Goal: Task Accomplishment & Management: Manage account settings

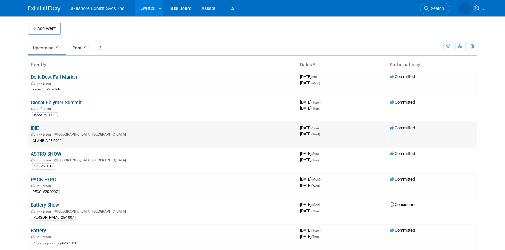
click at [37, 127] on link "IBIE" at bounding box center [35, 128] width 8 height 6
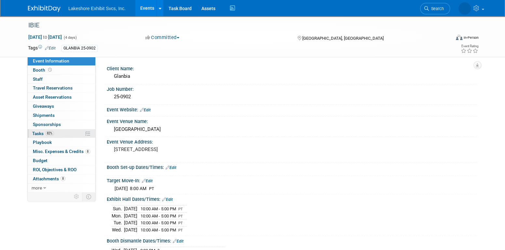
click at [54, 132] on link "82% Tasks 82%" at bounding box center [62, 133] width 68 height 9
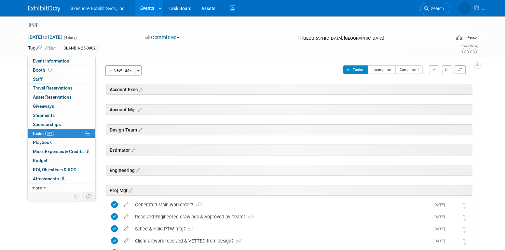
click at [142, 12] on link "Events" at bounding box center [147, 8] width 24 height 16
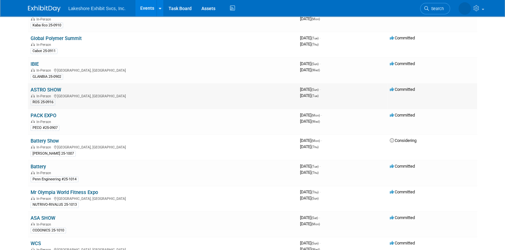
scroll to position [65, 0]
click at [53, 88] on link "ASTRO SHOW" at bounding box center [46, 89] width 31 height 6
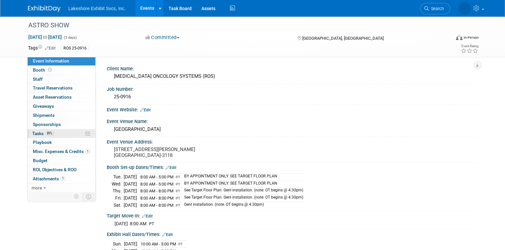
click at [59, 132] on link "89% Tasks 89%" at bounding box center [62, 133] width 68 height 9
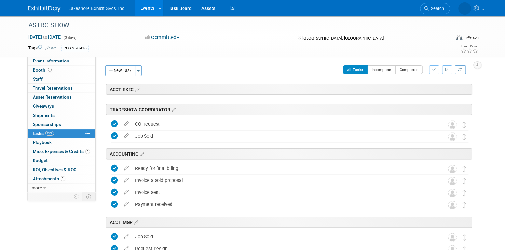
click at [436, 70] on button "button" at bounding box center [434, 69] width 10 height 9
click at [420, 90] on select "-- Select Assignee -- All unassigned tasks Assigned to me Amanda Koss Dave Desa…" at bounding box center [407, 90] width 54 height 9
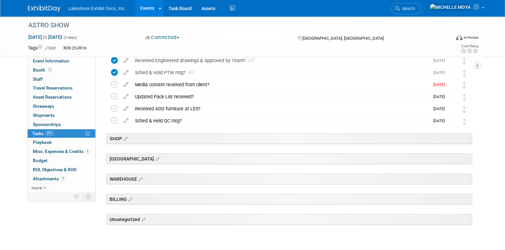
scroll to position [182, 0]
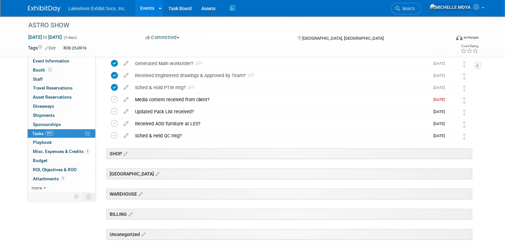
click at [148, 6] on link "Events" at bounding box center [147, 8] width 24 height 16
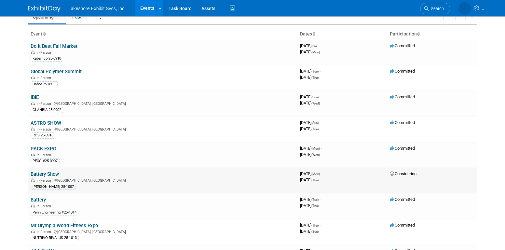
scroll to position [65, 0]
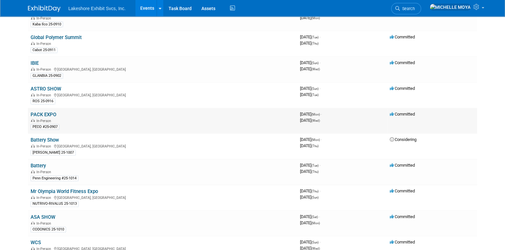
click at [50, 112] on link "PACK EXPO" at bounding box center [44, 115] width 26 height 6
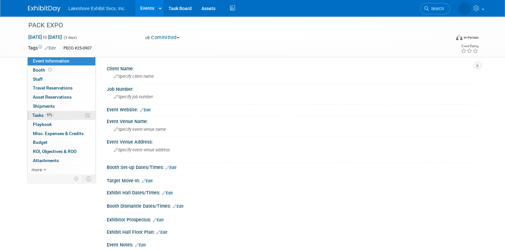
click at [53, 115] on span "97%" at bounding box center [49, 115] width 9 height 5
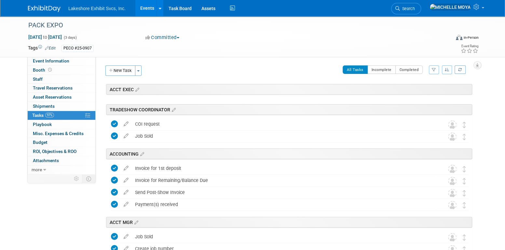
click at [433, 70] on icon "button" at bounding box center [434, 70] width 4 height 4
click at [420, 91] on select "-- Select Assignee -- All unassigned tasks Assigned to me Amanda Koss Dave Desa…" at bounding box center [407, 90] width 54 height 9
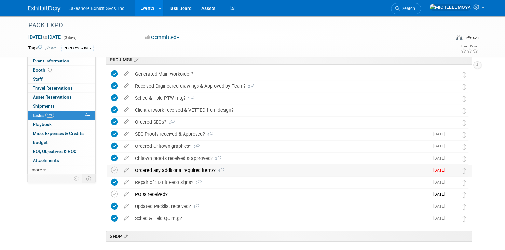
scroll to position [163, 0]
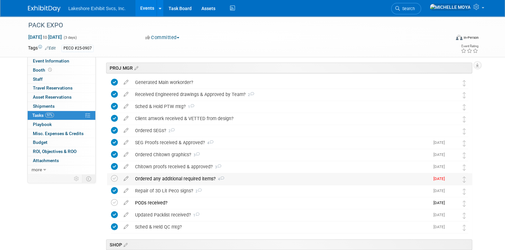
click at [200, 179] on div "Ordered any additional required items? 4" at bounding box center [281, 178] width 298 height 11
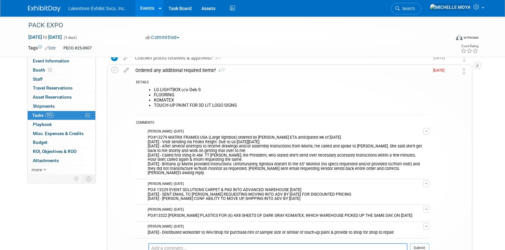
scroll to position [260, 0]
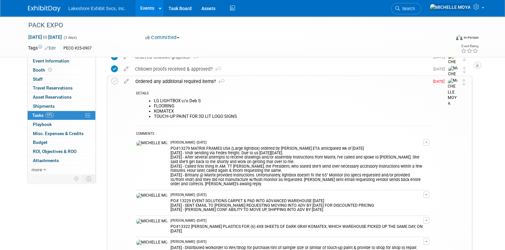
click at [156, 81] on div "Ordered any additional required items? 4" at bounding box center [280, 81] width 297 height 11
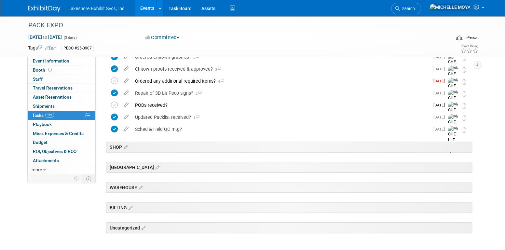
click at [152, 5] on link "Events" at bounding box center [147, 8] width 24 height 16
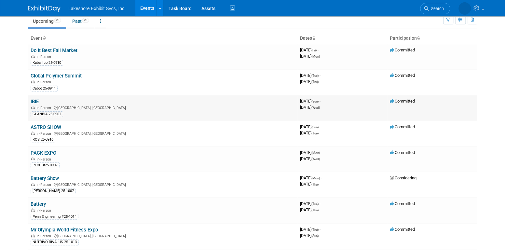
scroll to position [65, 0]
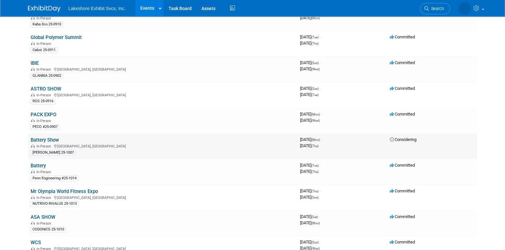
click at [46, 139] on link "Battery Show" at bounding box center [45, 140] width 28 height 6
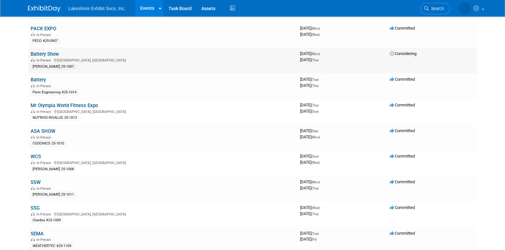
scroll to position [163, 0]
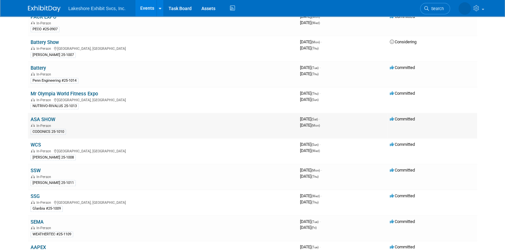
click at [52, 118] on link "ASA SHOW" at bounding box center [43, 120] width 25 height 6
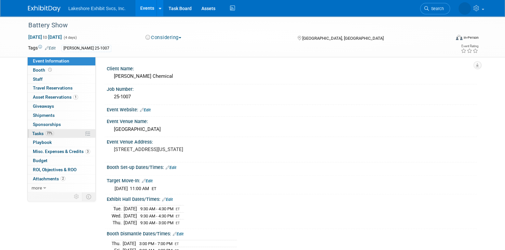
click at [54, 131] on link "77% Tasks 77%" at bounding box center [62, 133] width 68 height 9
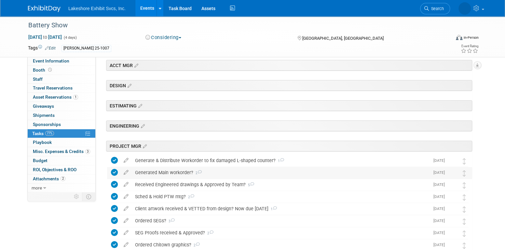
scroll to position [130, 0]
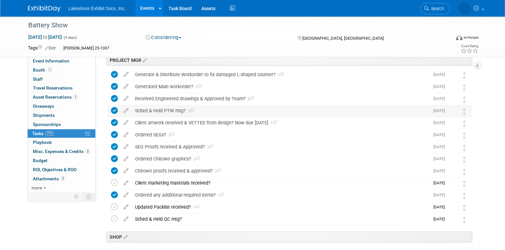
click at [175, 108] on div "Sched & Hold PTW mtg? 2" at bounding box center [281, 110] width 298 height 11
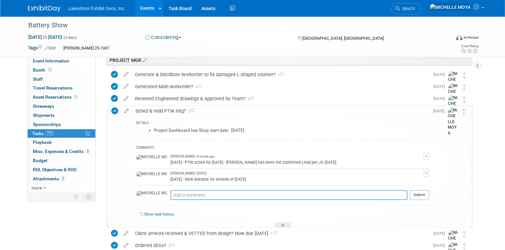
click at [175, 108] on div "Sched & Hold PTW mtg? 2" at bounding box center [280, 110] width 297 height 11
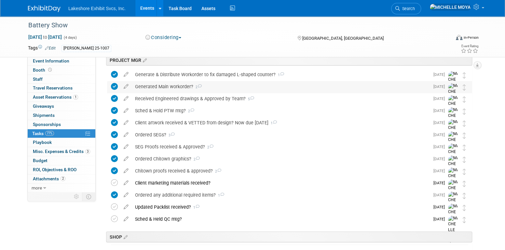
click at [173, 87] on div "Generated Main workorder? 2" at bounding box center [281, 86] width 298 height 11
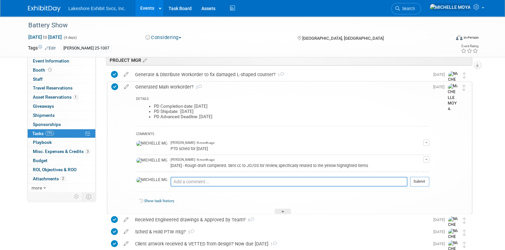
click at [182, 85] on div "Generated Main workorder? 2" at bounding box center [280, 86] width 297 height 11
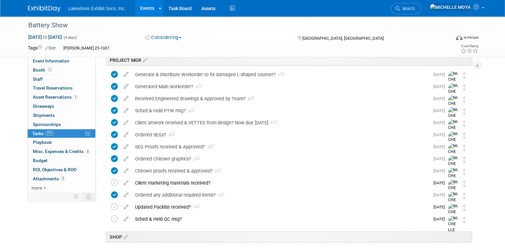
click at [125, 218] on icon at bounding box center [125, 218] width 11 height 8
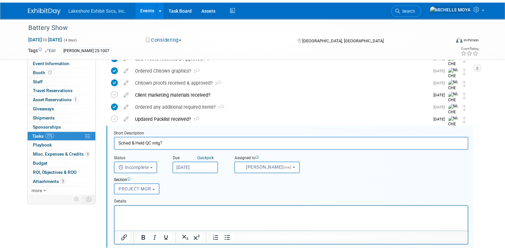
scroll to position [248, 0]
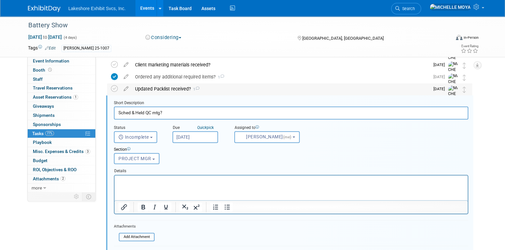
click at [170, 91] on div "Updated Packlist received? 1" at bounding box center [281, 88] width 298 height 11
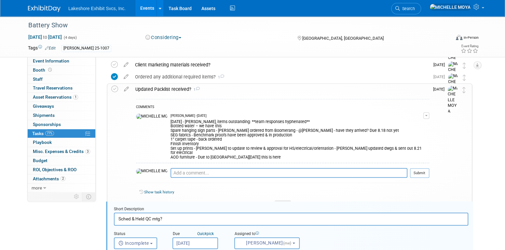
click at [172, 89] on div "Updated Packlist received? 1" at bounding box center [280, 89] width 297 height 11
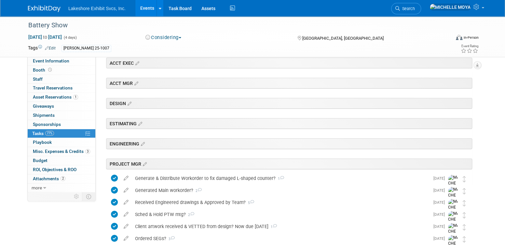
scroll to position [21, 0]
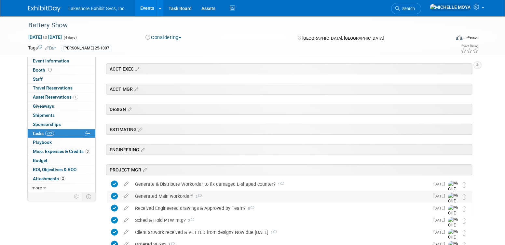
click at [165, 197] on div "Generated Main workorder? 2" at bounding box center [281, 196] width 298 height 11
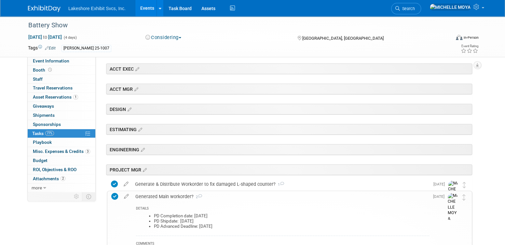
click at [165, 197] on div "Generated Main workorder? 2" at bounding box center [280, 196] width 297 height 11
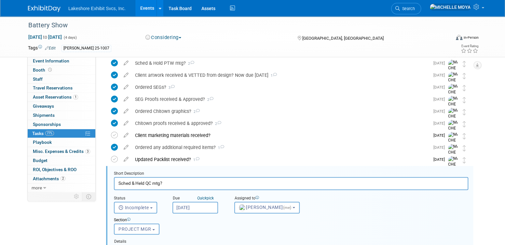
scroll to position [151, 0]
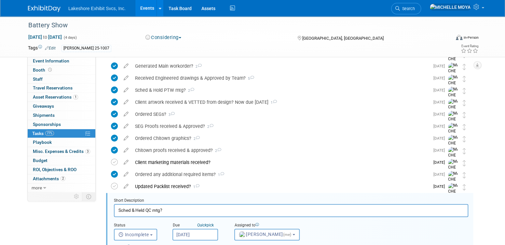
click at [56, 133] on link "77% Tasks 77%" at bounding box center [62, 133] width 68 height 9
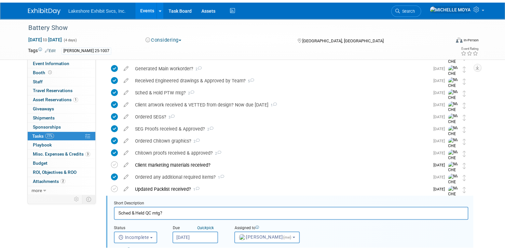
scroll to position [0, 0]
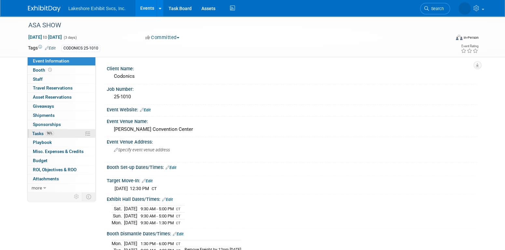
click at [62, 133] on link "96% Tasks 96%" at bounding box center [62, 133] width 68 height 9
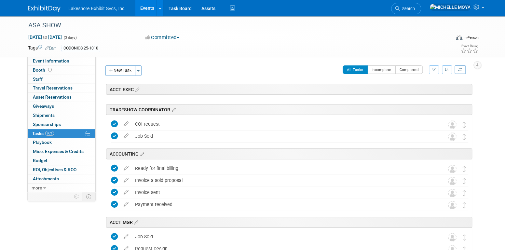
click at [434, 68] on icon "button" at bounding box center [434, 70] width 4 height 4
click at [412, 90] on select "-- Select Assignee -- All unassigned tasks Assigned to me Amanda Koss Dave Desa…" at bounding box center [407, 90] width 54 height 9
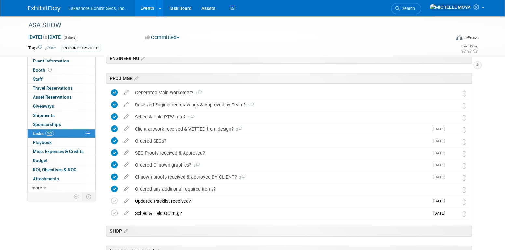
scroll to position [195, 0]
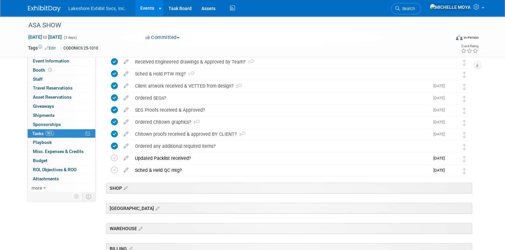
click at [144, 7] on link "Events" at bounding box center [147, 8] width 24 height 16
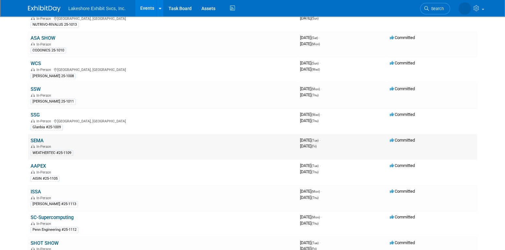
scroll to position [260, 0]
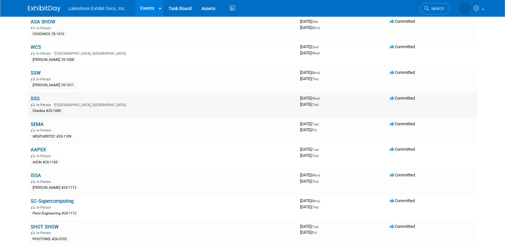
click at [34, 96] on link "SSG" at bounding box center [35, 99] width 9 height 6
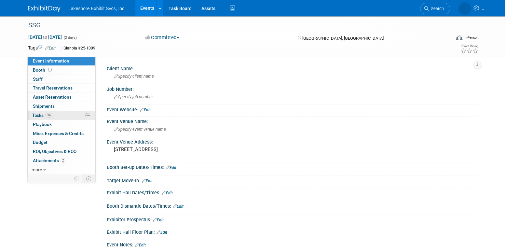
click at [71, 117] on link "3% Tasks 3%" at bounding box center [62, 115] width 68 height 9
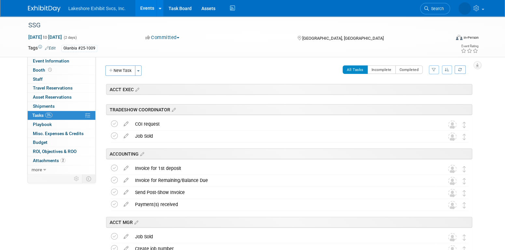
click at [433, 70] on icon "button" at bounding box center [434, 70] width 4 height 4
click at [419, 90] on select "-- Select Assignee -- All unassigned tasks Assigned to me Amanda Koss Dave Desa…" at bounding box center [407, 90] width 54 height 9
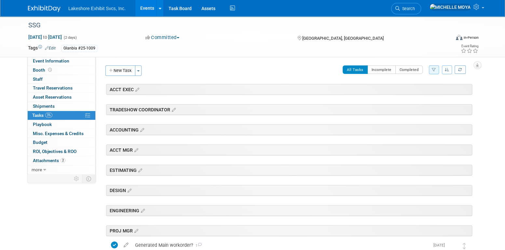
click at [150, 7] on link "Events" at bounding box center [147, 8] width 24 height 16
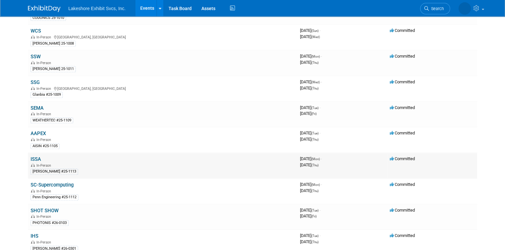
scroll to position [293, 0]
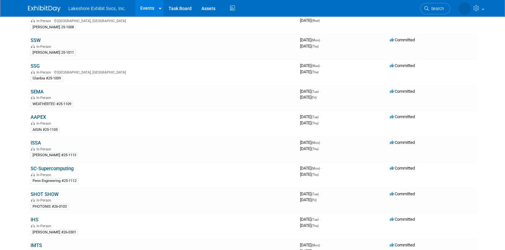
click at [35, 140] on link "ISSA" at bounding box center [36, 143] width 10 height 6
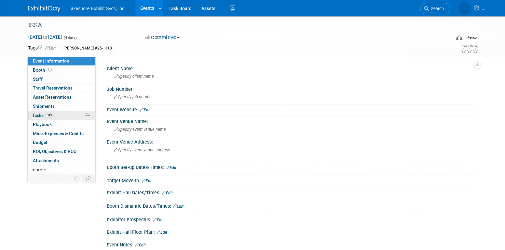
click at [67, 116] on link "94% Tasks 94%" at bounding box center [62, 115] width 68 height 9
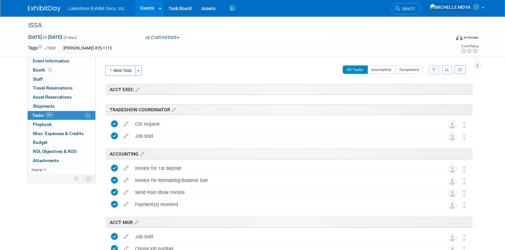
click at [435, 70] on icon "button" at bounding box center [434, 70] width 4 height 4
click at [421, 89] on select "-- Select Assignee -- All unassigned tasks Assigned to me Amanda Koss Dave Desa…" at bounding box center [407, 90] width 54 height 9
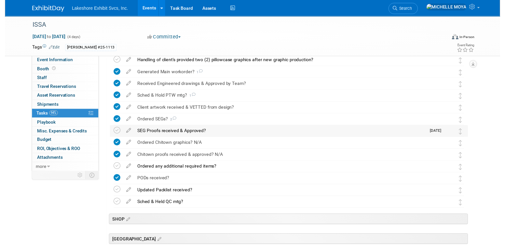
scroll to position [163, 0]
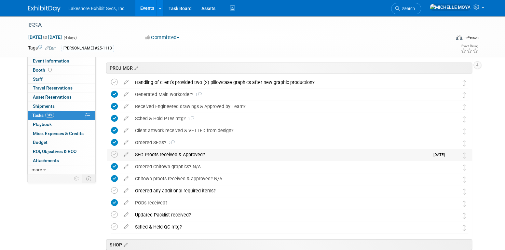
click at [192, 153] on div "SEG Proofs received & Approved?" at bounding box center [281, 154] width 298 height 11
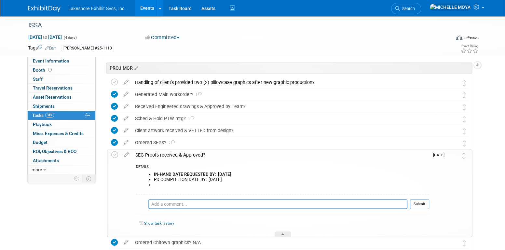
click at [192, 153] on div "SEG Proofs received & Approved?" at bounding box center [280, 154] width 297 height 11
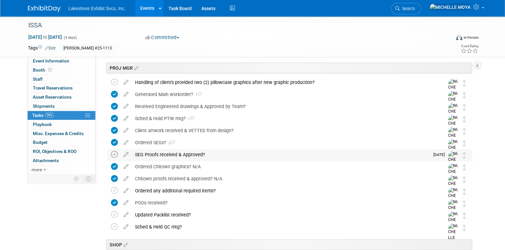
click at [113, 152] on icon at bounding box center [114, 154] width 7 height 7
click at [155, 141] on div "Ordered SEGs? 2" at bounding box center [283, 142] width 303 height 11
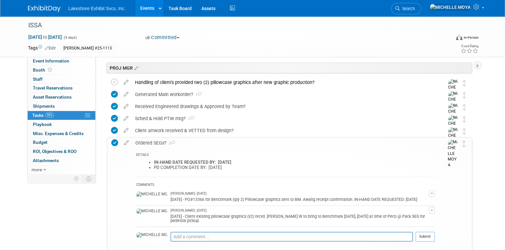
click at [155, 141] on div "Ordered SEGs? 2" at bounding box center [283, 142] width 303 height 11
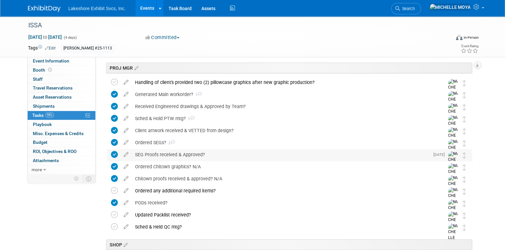
click at [169, 152] on div "SEG Proofs received & Approved?" at bounding box center [281, 154] width 298 height 11
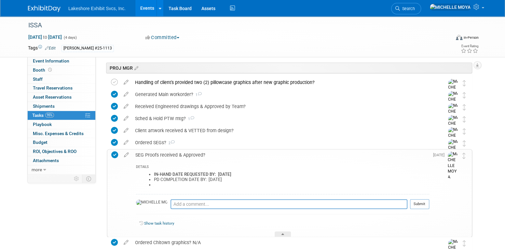
click at [155, 155] on div "SEG Proofs received & Approved?" at bounding box center [280, 154] width 297 height 11
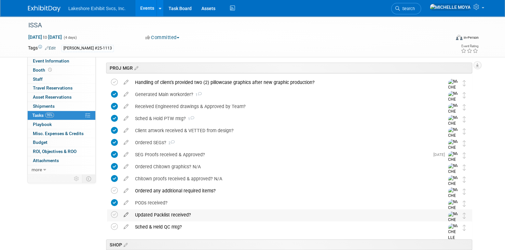
click at [126, 213] on icon at bounding box center [125, 213] width 11 height 8
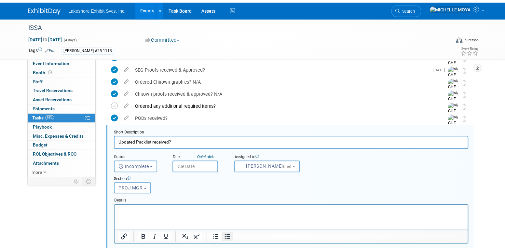
scroll to position [277, 0]
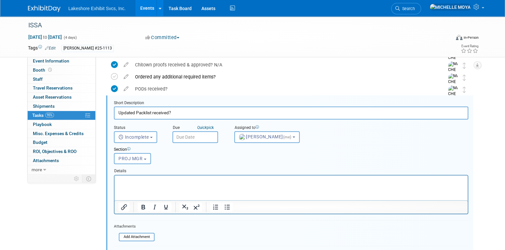
click at [205, 133] on input "text" at bounding box center [196, 137] width 46 height 12
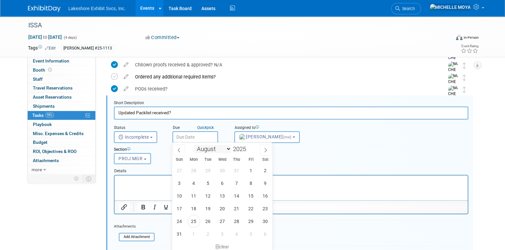
click at [230, 148] on select "January February March April May June July August September October November De…" at bounding box center [212, 149] width 37 height 8
select select "8"
click at [194, 145] on select "January February March April May June July August September October November De…" at bounding box center [212, 149] width 37 height 8
click at [251, 193] on span "19" at bounding box center [251, 196] width 13 height 13
type input "Sep 19, 2025"
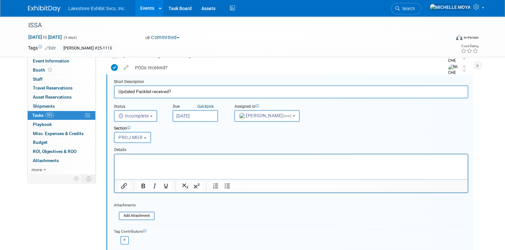
scroll to position [309, 0]
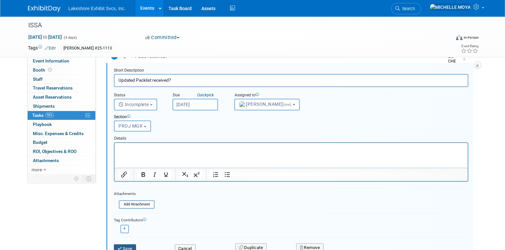
click at [130, 244] on button "Save" at bounding box center [125, 248] width 22 height 9
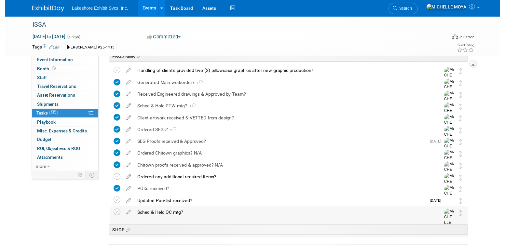
scroll to position [156, 0]
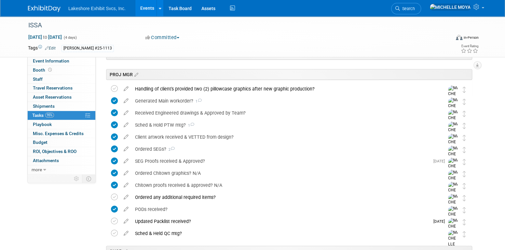
click at [126, 231] on icon at bounding box center [125, 232] width 11 height 8
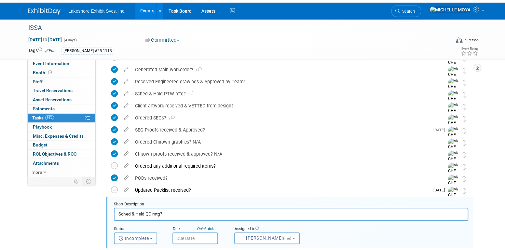
scroll to position [288, 0]
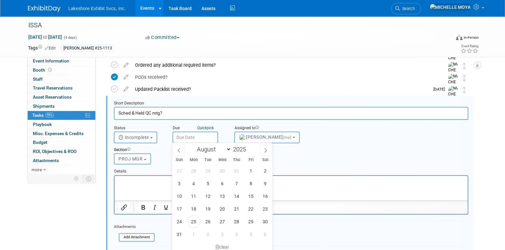
click at [191, 136] on input "text" at bounding box center [196, 138] width 46 height 12
click at [227, 149] on select "January February March April May June July August September October November De…" at bounding box center [212, 149] width 37 height 8
select select "8"
click at [194, 145] on select "January February March April May June July August September October November De…" at bounding box center [212, 149] width 37 height 8
drag, startPoint x: 191, startPoint y: 207, endPoint x: 203, endPoint y: 200, distance: 13.6
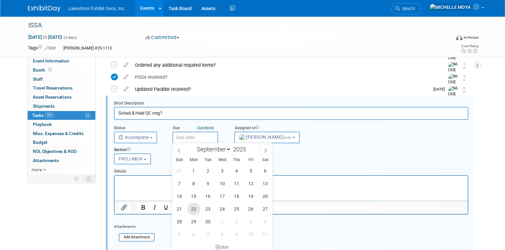
click at [194, 207] on span "22" at bounding box center [194, 209] width 13 height 13
type input "Sep 22, 2025"
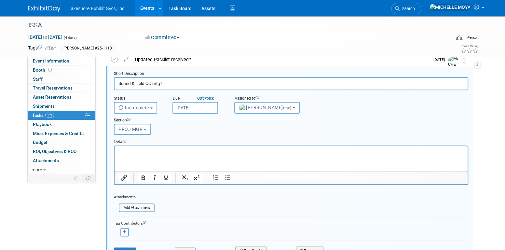
scroll to position [386, 0]
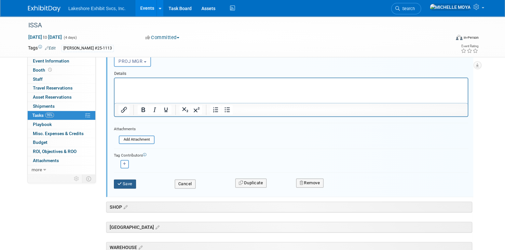
drag, startPoint x: 130, startPoint y: 187, endPoint x: 131, endPoint y: 182, distance: 4.6
click at [130, 185] on div "Save Cancel Duplicate Remove" at bounding box center [291, 182] width 364 height 15
click at [131, 182] on button "Save" at bounding box center [125, 183] width 22 height 9
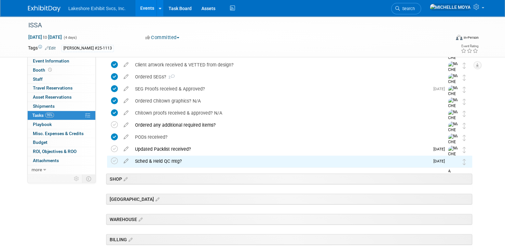
scroll to position [221, 0]
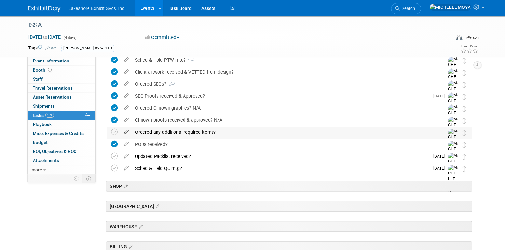
click at [127, 131] on icon at bounding box center [125, 131] width 11 height 8
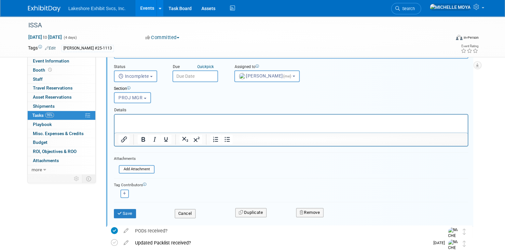
scroll to position [318, 0]
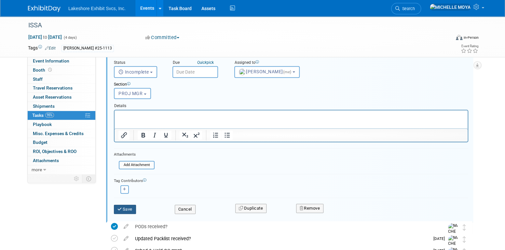
type input "Ordered any additional required items? N/A"
click at [127, 207] on button "Save" at bounding box center [125, 209] width 22 height 9
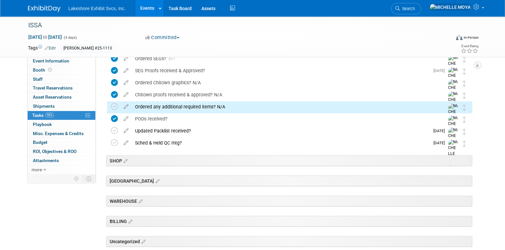
scroll to position [156, 0]
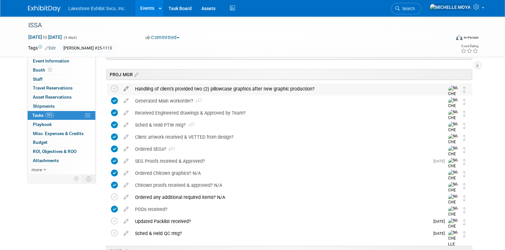
click at [128, 87] on icon at bounding box center [125, 87] width 11 height 8
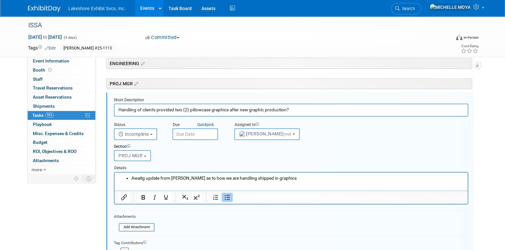
scroll to position [144, 0]
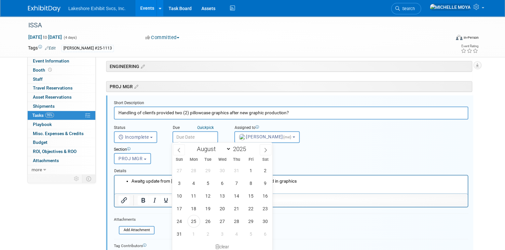
click at [193, 137] on input "text" at bounding box center [196, 137] width 46 height 12
click at [223, 211] on span "20" at bounding box center [222, 208] width 13 height 13
type input "Aug 20, 2025"
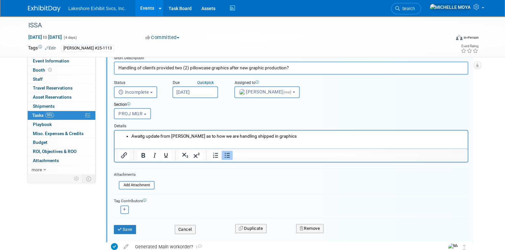
scroll to position [209, 0]
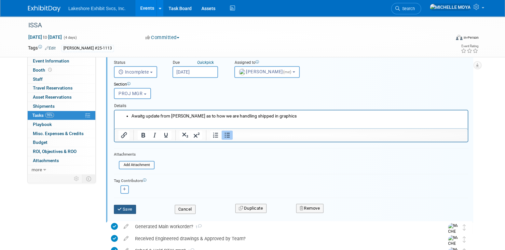
click at [132, 209] on button "Save" at bounding box center [125, 209] width 22 height 9
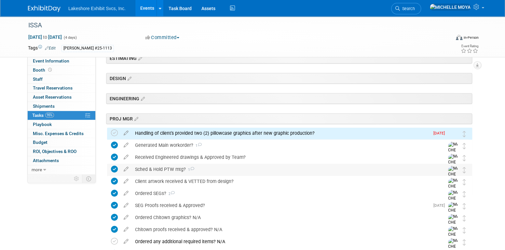
scroll to position [112, 0]
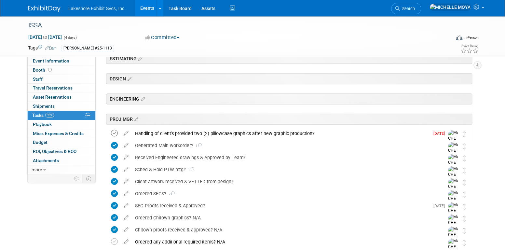
click at [115, 132] on icon at bounding box center [114, 133] width 7 height 7
click at [116, 132] on icon at bounding box center [114, 133] width 7 height 7
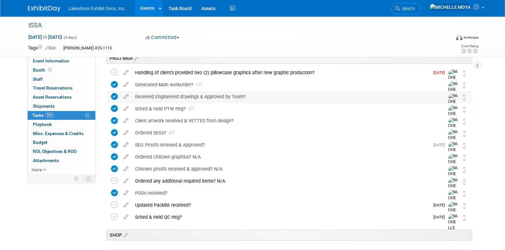
scroll to position [177, 0]
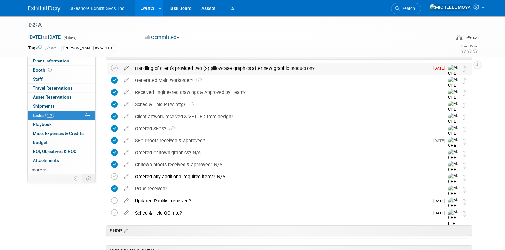
click at [126, 67] on icon at bounding box center [125, 67] width 11 height 8
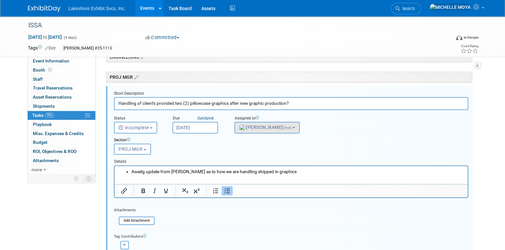
scroll to position [144, 0]
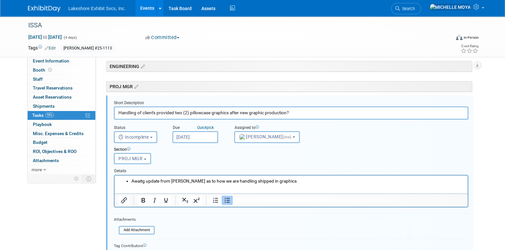
click at [206, 139] on input "Aug 20, 2025" at bounding box center [196, 137] width 46 height 12
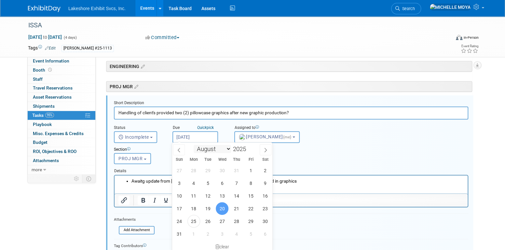
click at [228, 148] on select "January February March April May June July August September October November De…" at bounding box center [212, 149] width 37 height 8
select select "8"
click at [194, 145] on select "January February March April May June July August September October November De…" at bounding box center [212, 149] width 37 height 8
click at [197, 208] on span "22" at bounding box center [194, 208] width 13 height 13
type input "Sep 22, 2025"
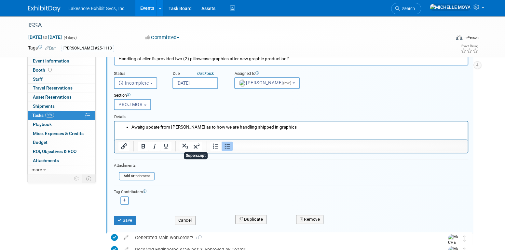
scroll to position [209, 0]
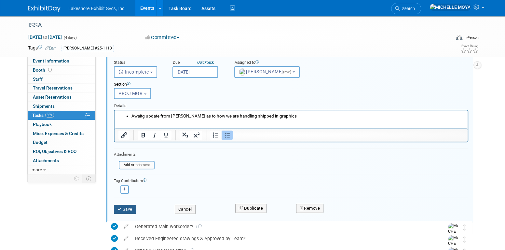
click at [132, 205] on button "Save" at bounding box center [125, 209] width 22 height 9
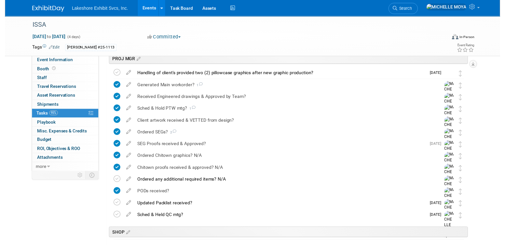
scroll to position [177, 0]
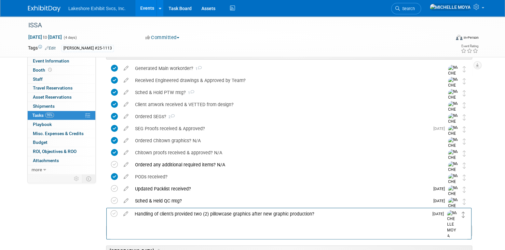
drag, startPoint x: 465, startPoint y: 68, endPoint x: 464, endPoint y: 213, distance: 145.2
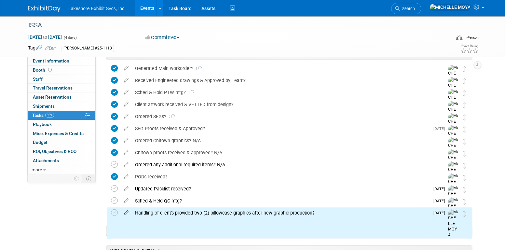
click at [124, 212] on icon at bounding box center [125, 211] width 11 height 8
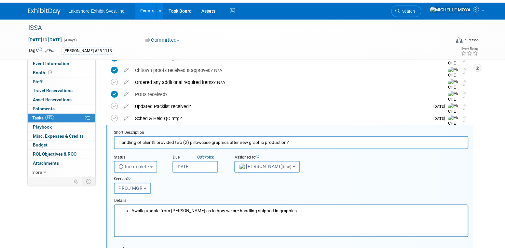
scroll to position [288, 0]
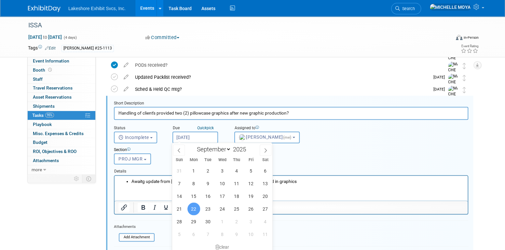
click at [205, 135] on input "Sep 22, 2025" at bounding box center [196, 138] width 46 height 12
click at [251, 196] on span "19" at bounding box center [251, 196] width 13 height 13
type input "Sep 19, 2025"
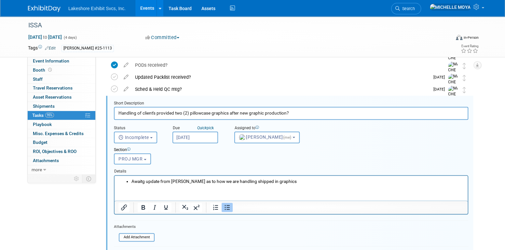
scroll to position [354, 0]
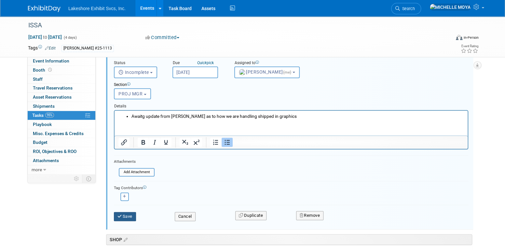
click at [129, 213] on button "Save" at bounding box center [125, 216] width 22 height 9
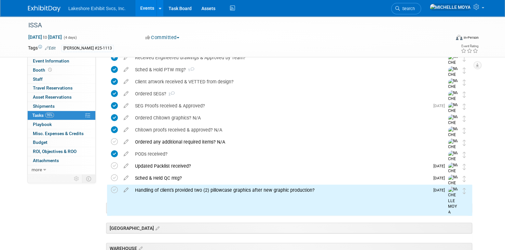
scroll to position [189, 0]
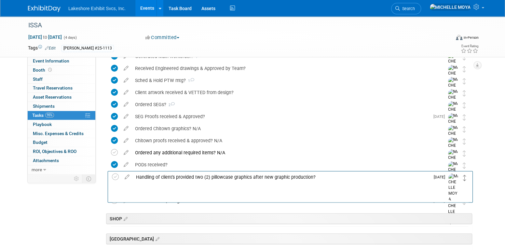
drag, startPoint x: 465, startPoint y: 204, endPoint x: 466, endPoint y: 179, distance: 24.1
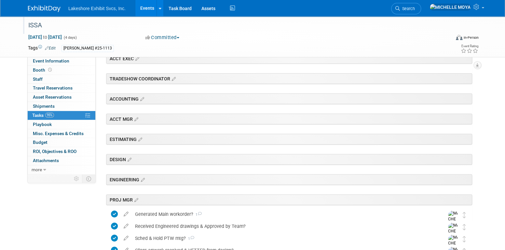
scroll to position [26, 0]
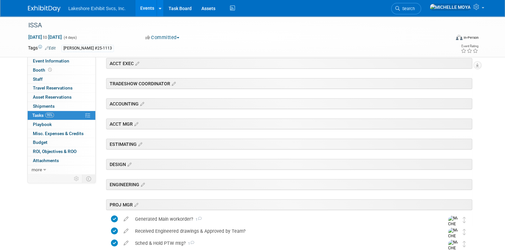
click at [142, 8] on link "Events" at bounding box center [147, 8] width 24 height 16
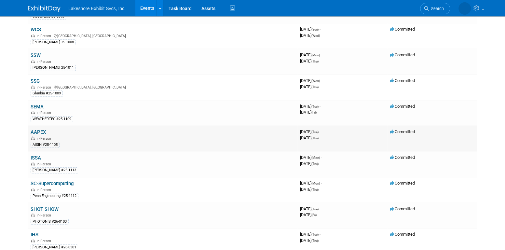
scroll to position [293, 0]
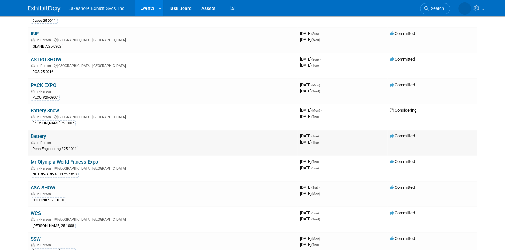
scroll to position [130, 0]
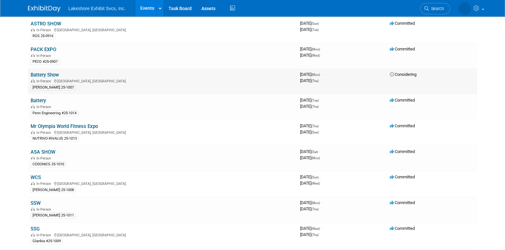
click at [47, 72] on link "Battery Show" at bounding box center [45, 75] width 28 height 6
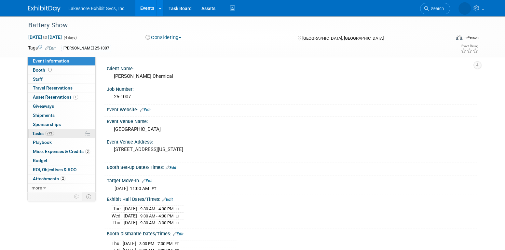
click at [56, 135] on link "77% Tasks 77%" at bounding box center [62, 133] width 68 height 9
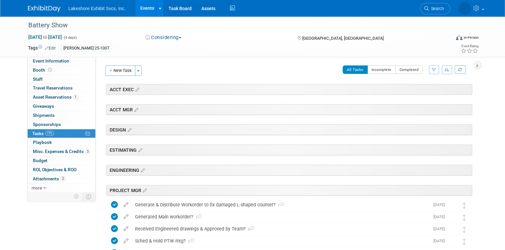
click at [436, 72] on button "button" at bounding box center [434, 69] width 10 height 9
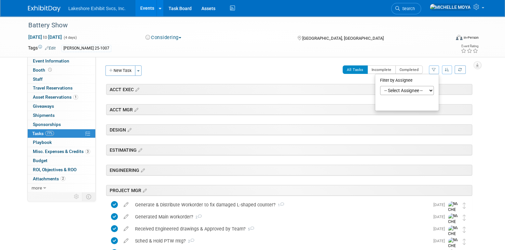
click at [419, 93] on select "-- Select Assignee -- All unassigned tasks Assigned to me [PERSON_NAME] [PERSON…" at bounding box center [407, 90] width 54 height 9
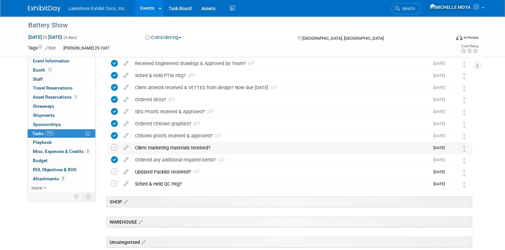
scroll to position [205, 0]
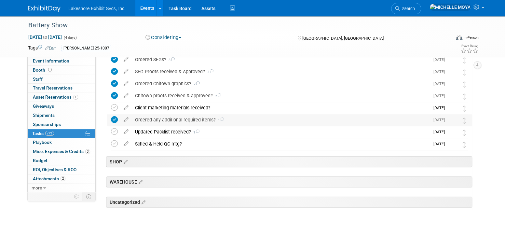
click at [198, 119] on div "Ordered any additional required items? 1" at bounding box center [281, 119] width 298 height 11
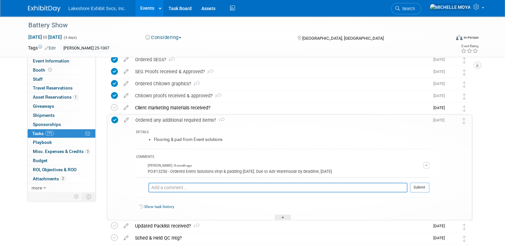
click at [198, 119] on div "Ordered any additional required items? 1" at bounding box center [280, 120] width 297 height 11
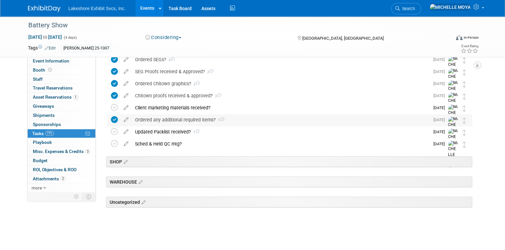
click at [198, 119] on div "Ordered any additional required items? 1" at bounding box center [281, 119] width 298 height 11
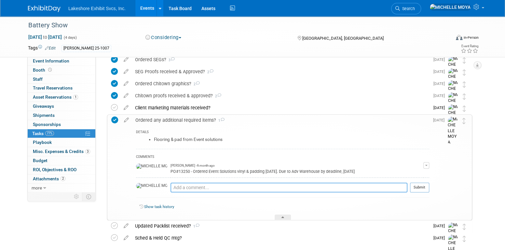
drag, startPoint x: 174, startPoint y: 186, endPoint x: 179, endPoint y: 176, distance: 11.7
click at [176, 185] on textarea at bounding box center [289, 188] width 237 height 10
type textarea "B"
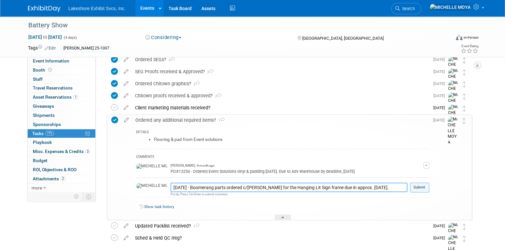
type textarea "[DATE] - Boomerang parts ordered c/[PERSON_NAME] for the Hanging Lit Sign frame…"
click at [419, 185] on button "Submit" at bounding box center [419, 188] width 19 height 10
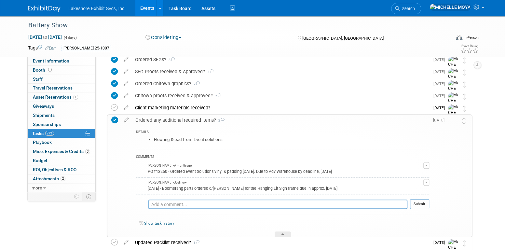
click at [181, 119] on div "Ordered any additional required items? 2" at bounding box center [280, 120] width 297 height 11
